Goal: Information Seeking & Learning: Learn about a topic

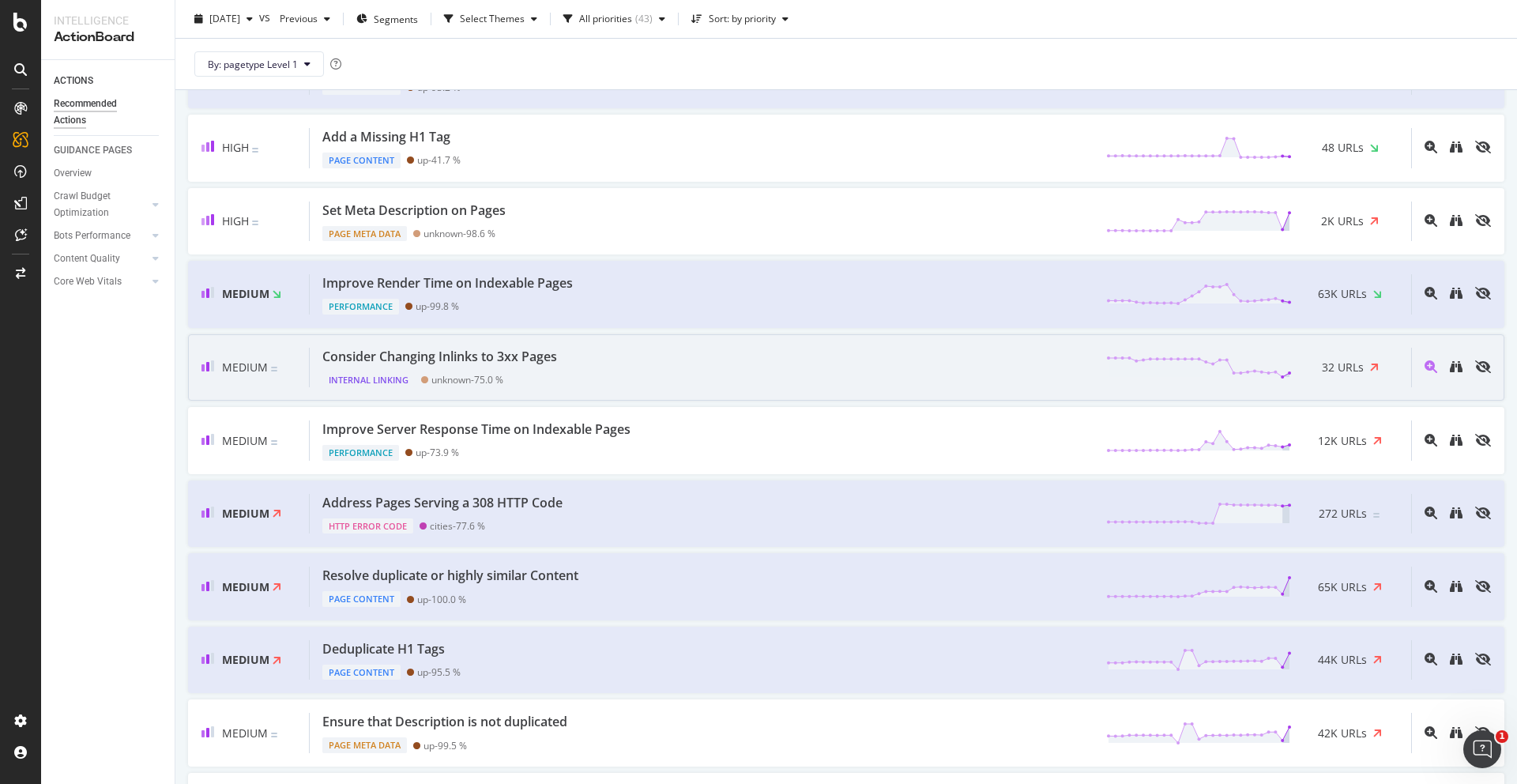
scroll to position [681, 0]
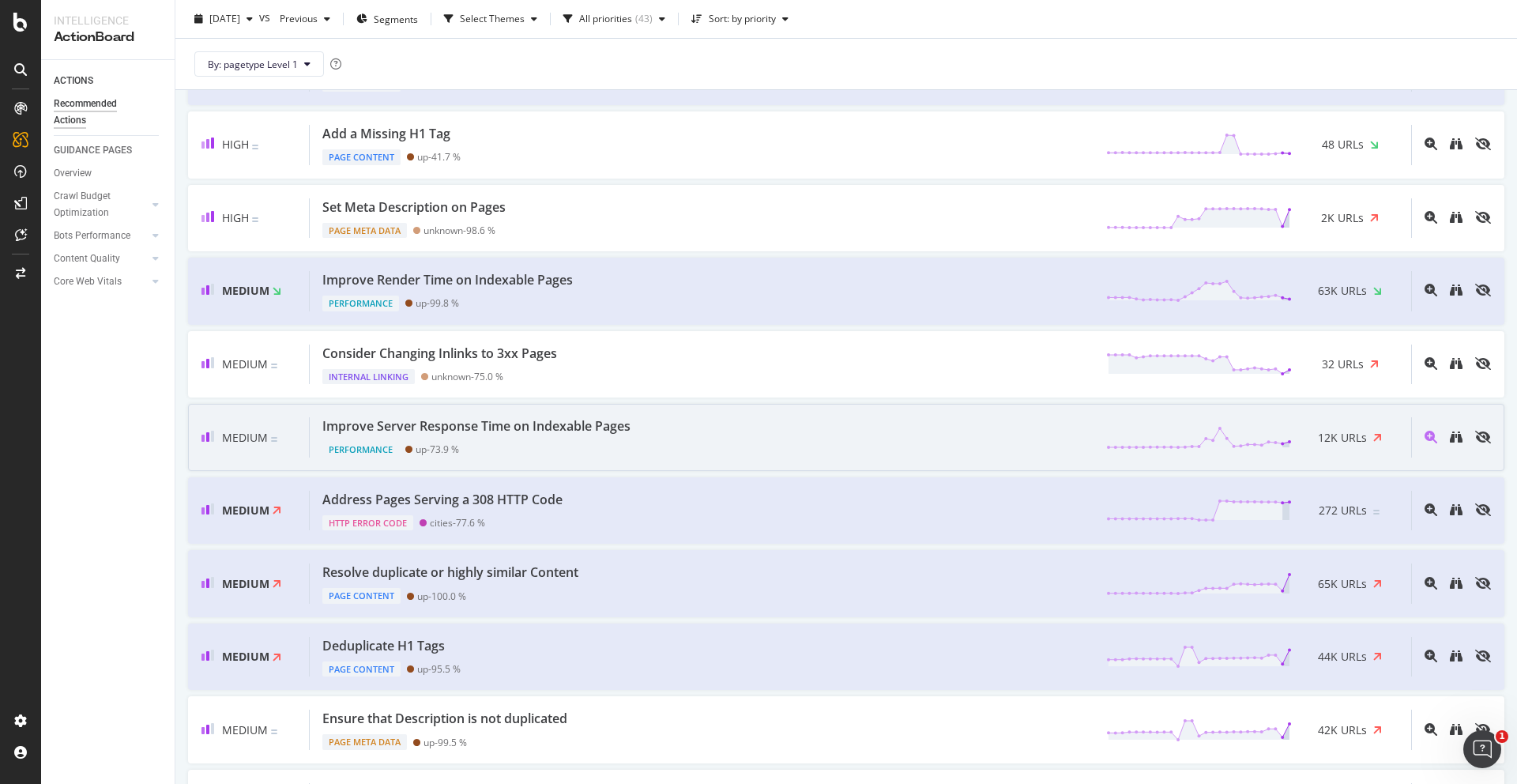
click at [468, 445] on div "Performance up - 73.9 %" at bounding box center [479, 446] width 314 height 22
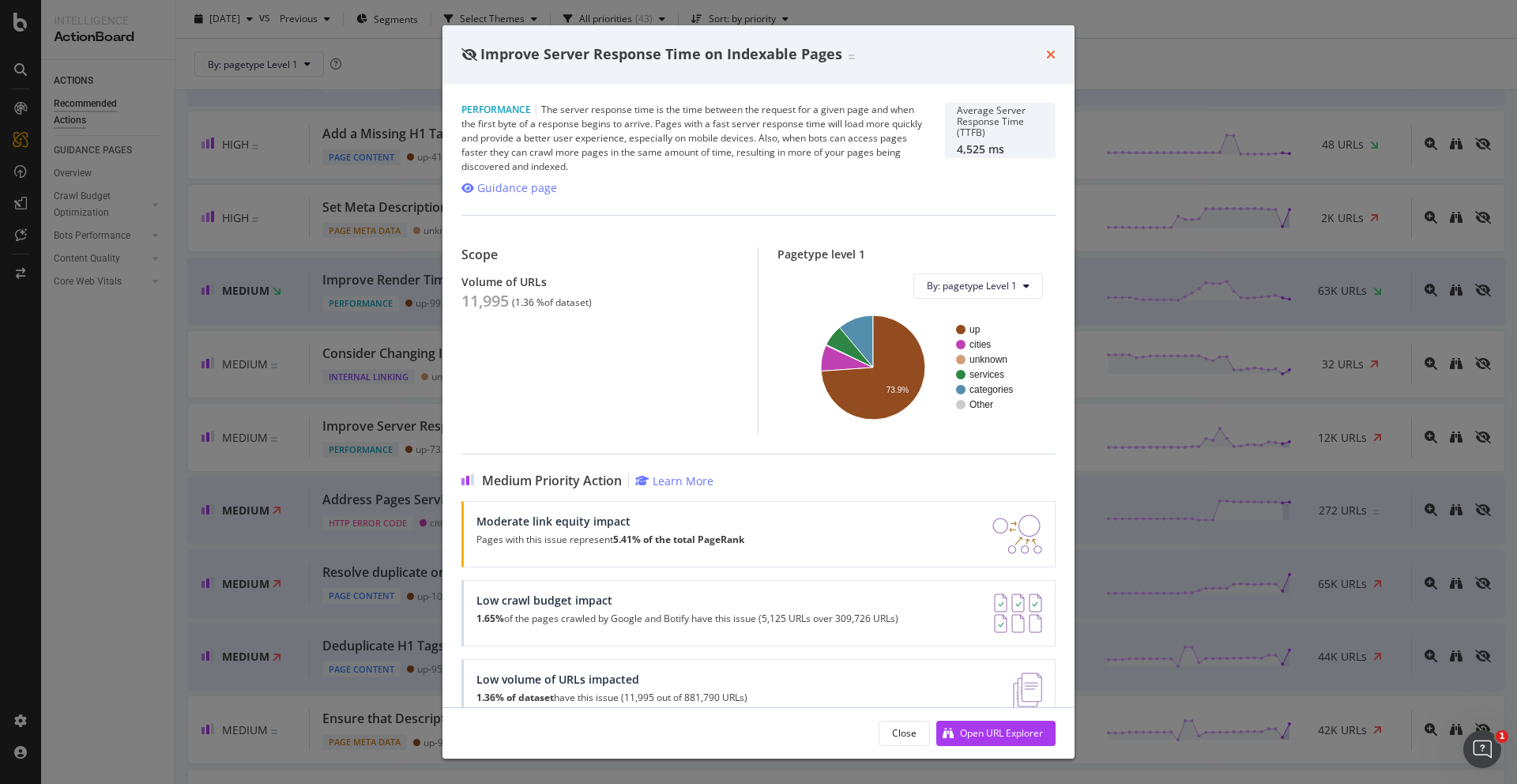
click at [1046, 50] on icon "times" at bounding box center [1051, 55] width 9 height 13
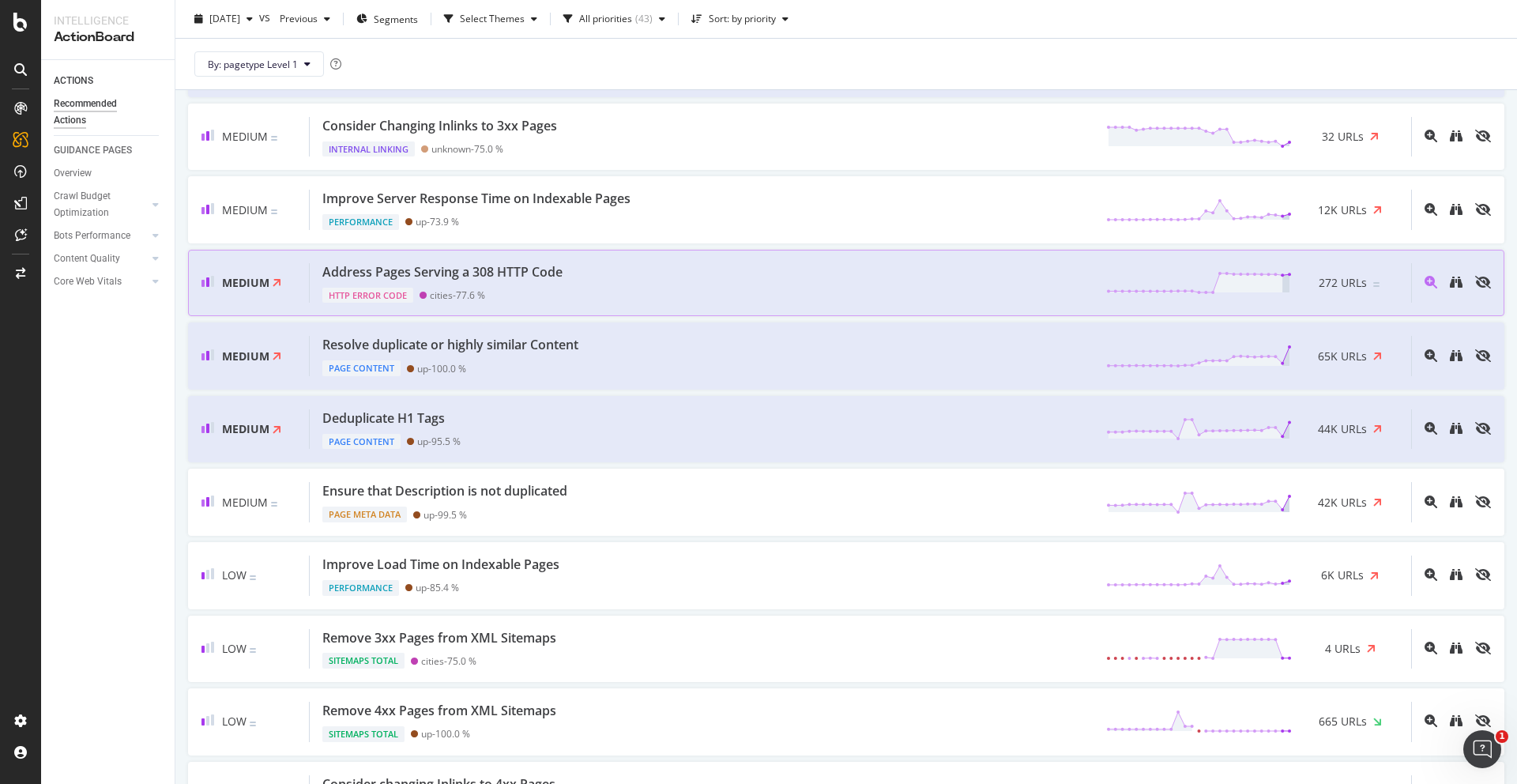
scroll to position [909, 0]
click at [635, 347] on div "Resolve duplicate or highly similar Content Page Content up - 100.0 % 65K URLs" at bounding box center [860, 355] width 1101 height 40
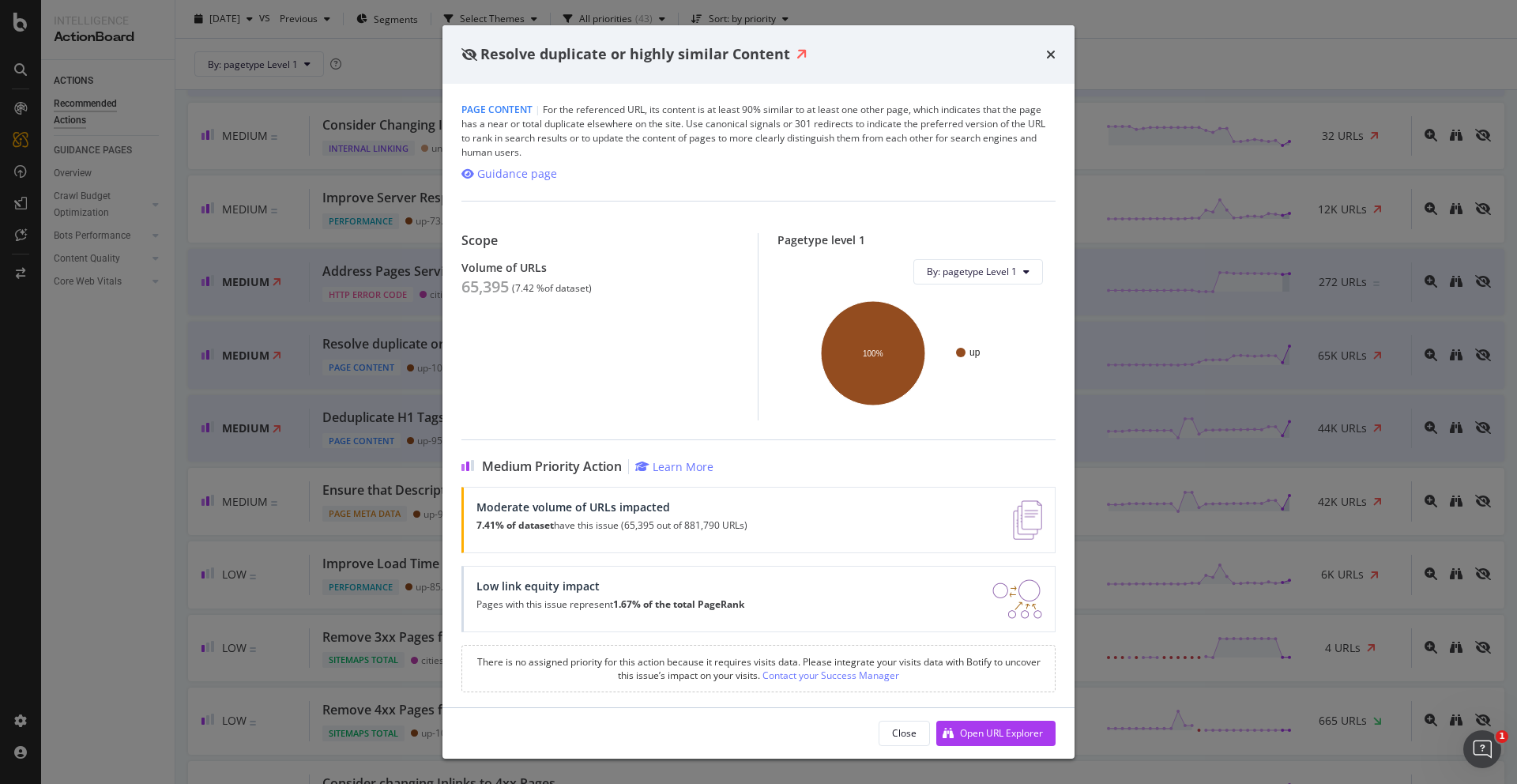
scroll to position [4, 0]
click at [1052, 51] on icon "times" at bounding box center [1051, 55] width 9 height 13
